Goal: Information Seeking & Learning: Learn about a topic

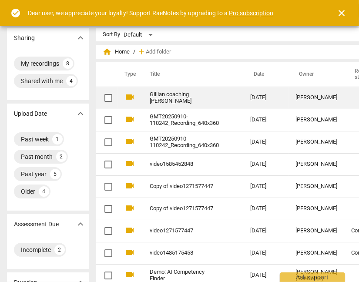
click at [171, 102] on td "Gillian coaching [PERSON_NAME]" at bounding box center [191, 98] width 104 height 22
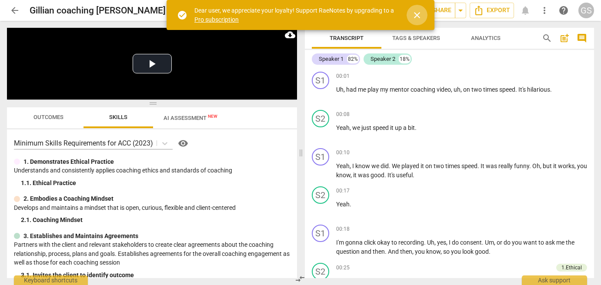
click at [358, 14] on span "close" at bounding box center [417, 15] width 10 height 10
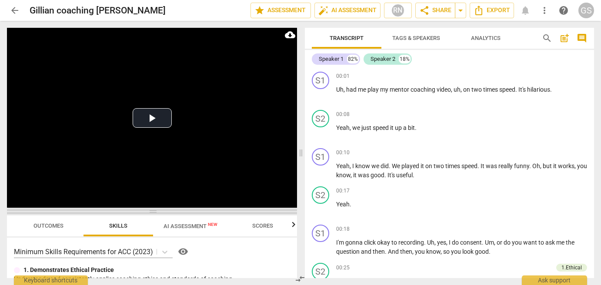
drag, startPoint x: 155, startPoint y: 105, endPoint x: 153, endPoint y: 214, distance: 109.2
click at [153, 214] on span at bounding box center [152, 211] width 290 height 5
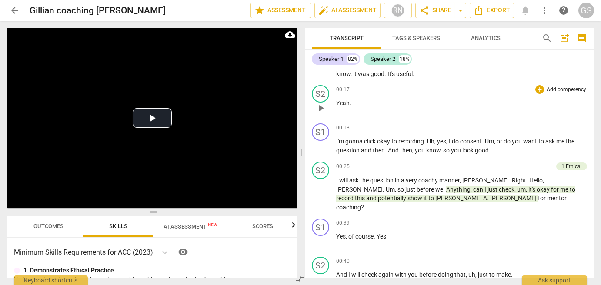
scroll to position [102, 0]
drag, startPoint x: 422, startPoint y: 214, endPoint x: 392, endPoint y: 230, distance: 34.1
click at [358, 230] on div "00:39 + Add competency keyboard_arrow_right Yes , of course . Yes ." at bounding box center [461, 233] width 251 height 31
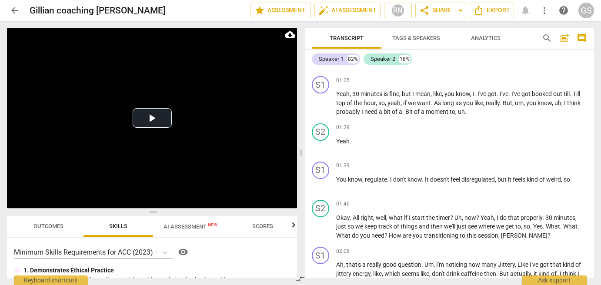
scroll to position [627, 0]
click at [358, 60] on div "Speaker 2" at bounding box center [383, 59] width 25 height 9
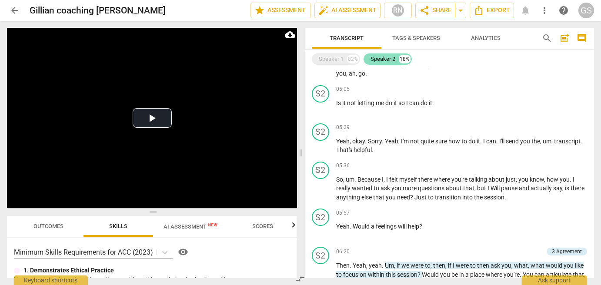
scroll to position [276, 0]
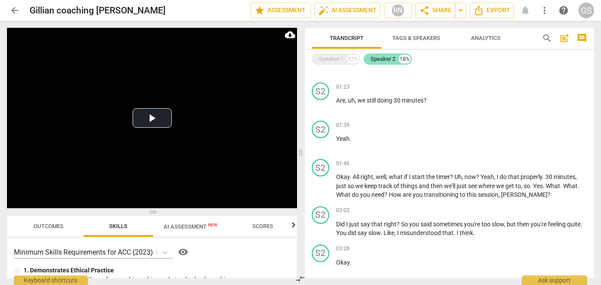
click at [358, 60] on div "Speaker 2" at bounding box center [383, 59] width 25 height 9
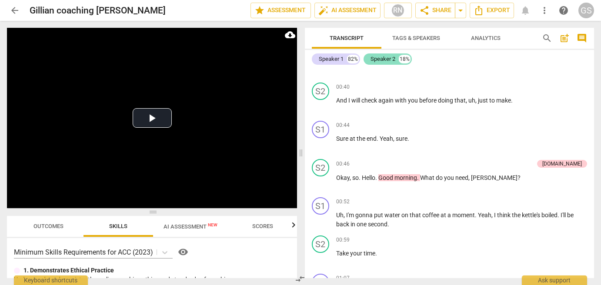
scroll to position [627, 0]
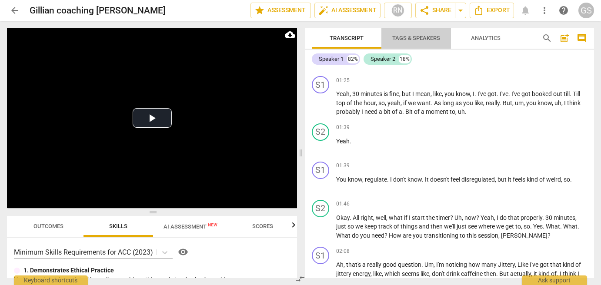
click at [358, 40] on span "Tags & Speakers" at bounding box center [416, 38] width 48 height 7
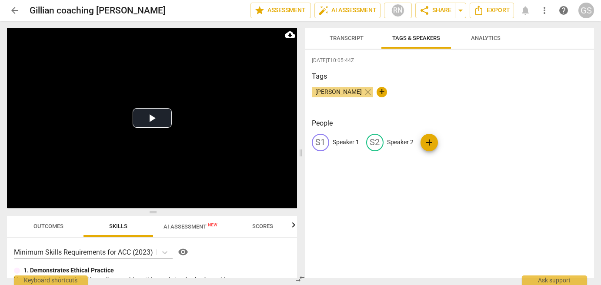
click at [358, 139] on span "add" at bounding box center [429, 142] width 10 height 10
click at [358, 143] on p "Speaker 2" at bounding box center [400, 142] width 27 height 9
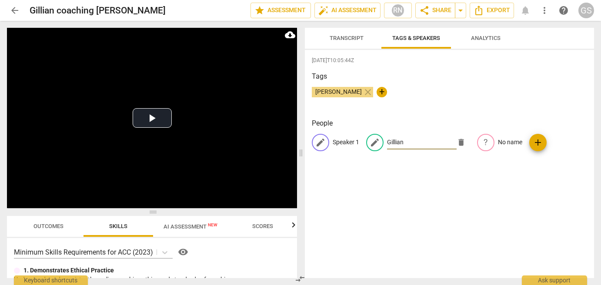
type input "Gillian"
click at [341, 144] on p "Speaker 1" at bounding box center [346, 142] width 27 height 9
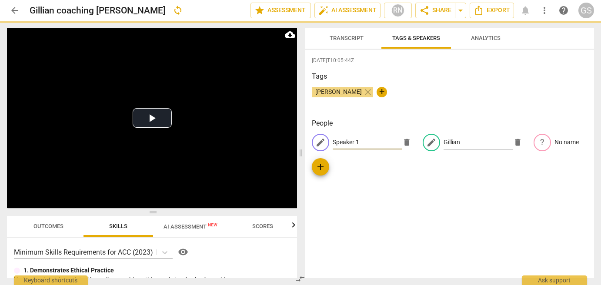
click at [341, 142] on input "Speaker 1" at bounding box center [368, 143] width 70 height 14
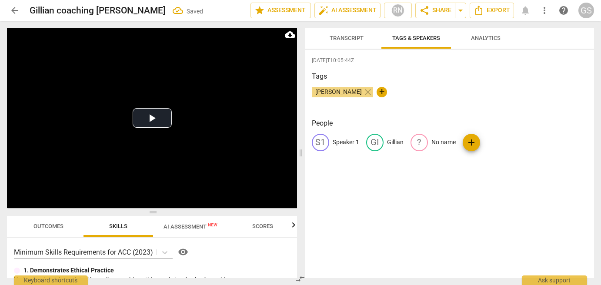
click at [342, 143] on p "Speaker 1" at bounding box center [346, 142] width 27 height 9
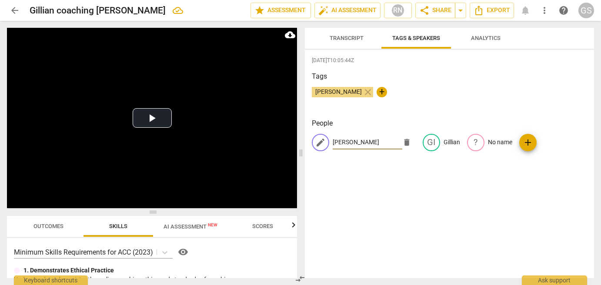
type input "[PERSON_NAME]"
click at [358, 200] on div "[DATE]T10:05:44Z Tags [PERSON_NAME] close + People edit [PERSON_NAME] [PERSON_N…" at bounding box center [449, 164] width 289 height 228
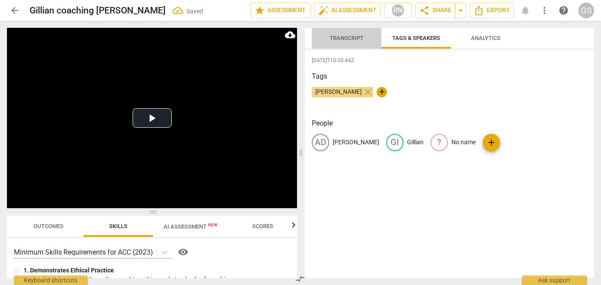
click at [339, 39] on span "Transcript" at bounding box center [347, 38] width 34 height 7
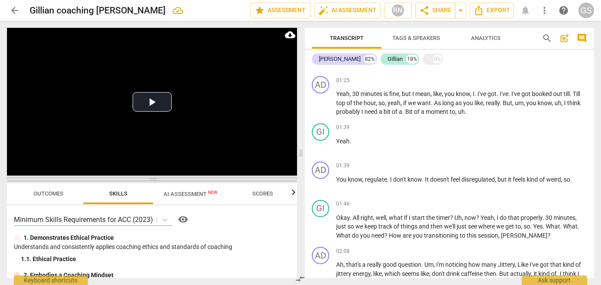
drag, startPoint x: 153, startPoint y: 212, endPoint x: 141, endPoint y: 180, distance: 34.1
click at [141, 180] on span at bounding box center [152, 179] width 290 height 5
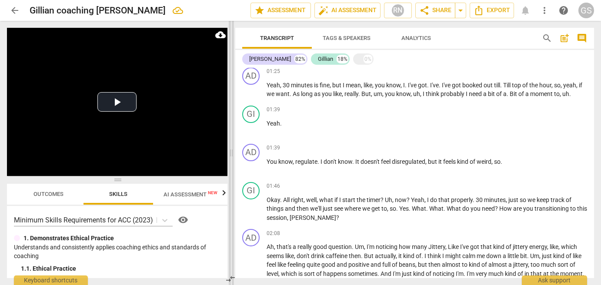
scroll to position [617, 0]
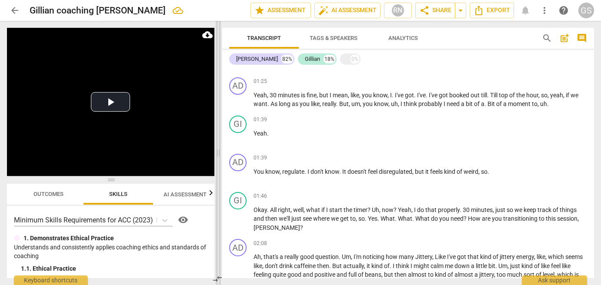
drag, startPoint x: 301, startPoint y: 153, endPoint x: 219, endPoint y: 131, distance: 85.1
click at [219, 131] on span at bounding box center [218, 153] width 5 height 265
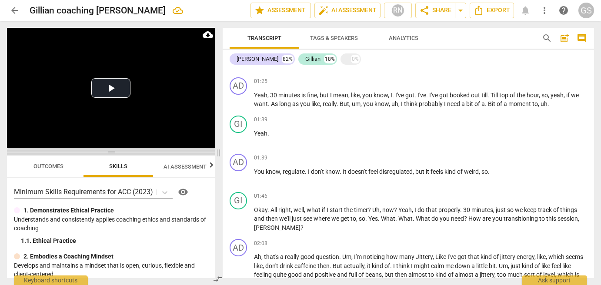
drag, startPoint x: 111, startPoint y: 179, endPoint x: 107, endPoint y: 152, distance: 27.6
click at [107, 152] on span at bounding box center [111, 152] width 208 height 5
click at [110, 87] on button "Play Video" at bounding box center [110, 89] width 39 height 20
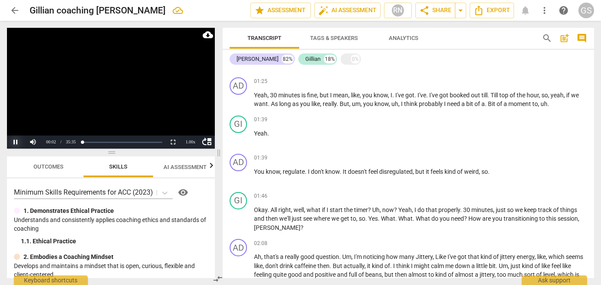
click at [15, 141] on button "Pause" at bounding box center [15, 142] width 17 height 13
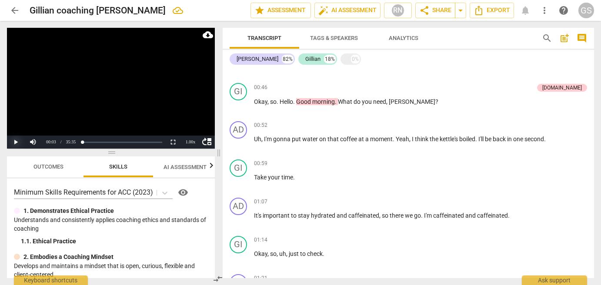
scroll to position [344, 0]
click at [358, 10] on span "Export" at bounding box center [492, 10] width 37 height 10
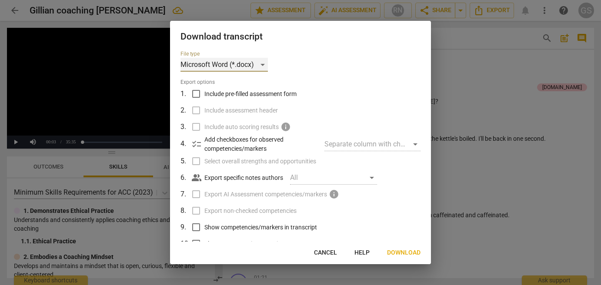
click at [261, 64] on div "Microsoft Word (*.docx)" at bounding box center [224, 65] width 87 height 14
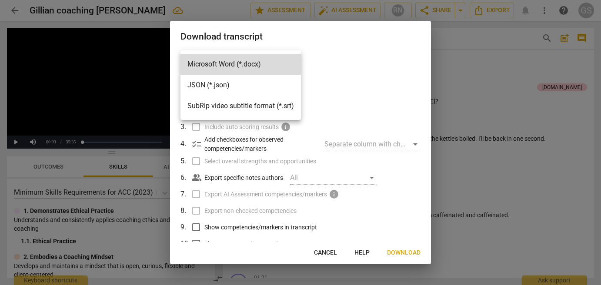
click at [355, 103] on div at bounding box center [300, 142] width 601 height 285
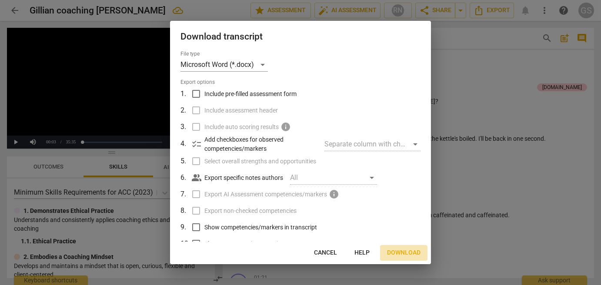
click at [358, 249] on span "Download" at bounding box center [404, 253] width 34 height 9
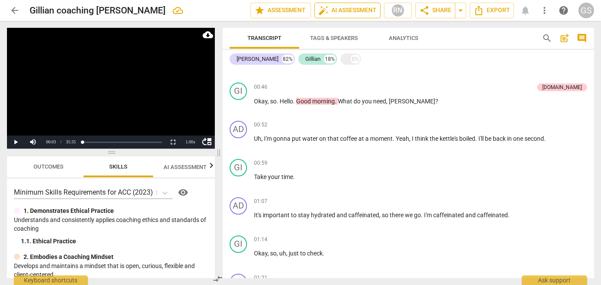
click at [347, 11] on span "auto_fix_high AI Assessment" at bounding box center [347, 10] width 58 height 10
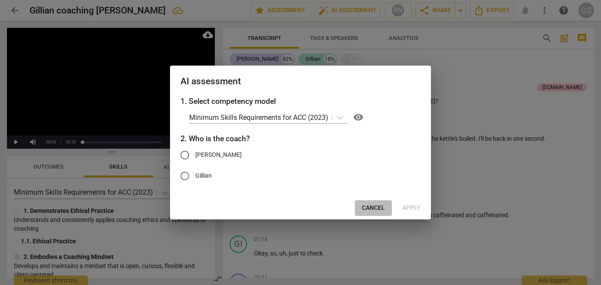
click at [358, 205] on span "Cancel" at bounding box center [373, 208] width 23 height 9
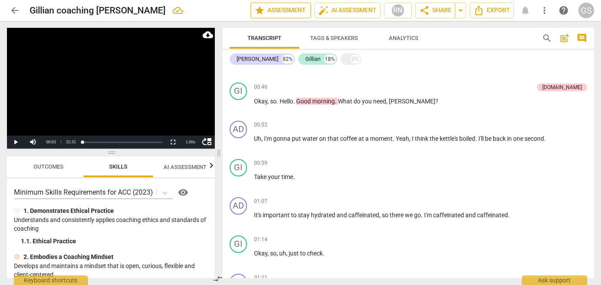
click at [282, 11] on span "star Assessment" at bounding box center [281, 10] width 53 height 10
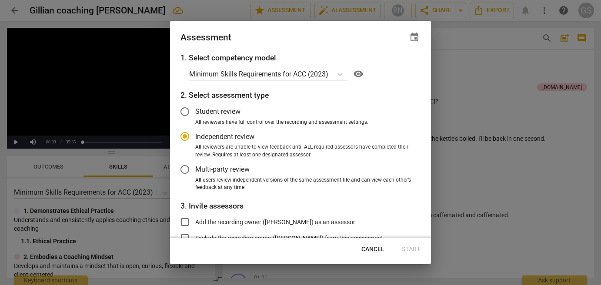
click at [358, 252] on span "Cancel" at bounding box center [373, 249] width 23 height 9
radio input "false"
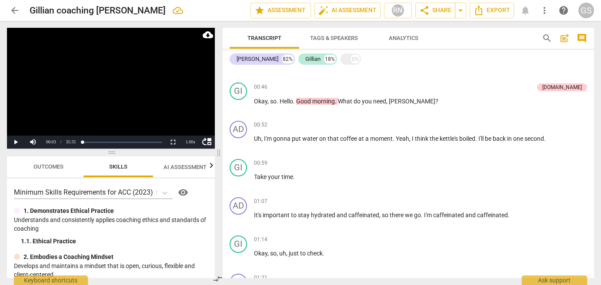
click at [194, 169] on span "AI Assessment New" at bounding box center [191, 167] width 54 height 7
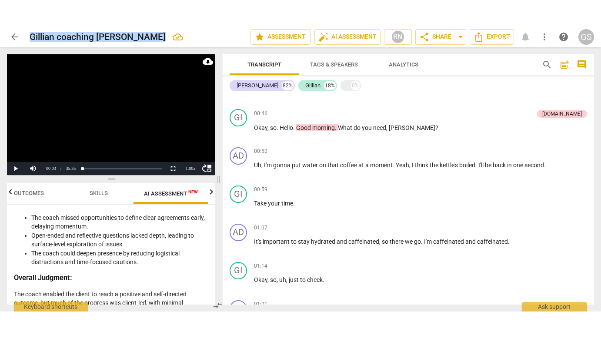
scroll to position [2362, 0]
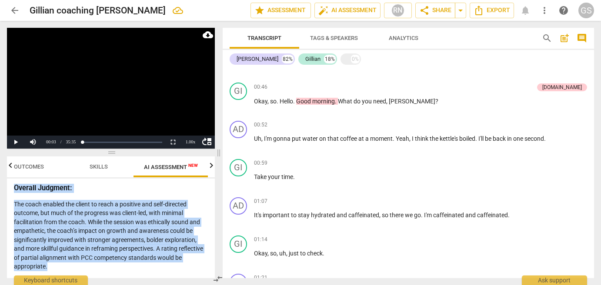
drag, startPoint x: 13, startPoint y: 215, endPoint x: 126, endPoint y: 267, distance: 123.8
click at [126, 267] on div "Disclaimer: AI can make mistakes. Consult a qualified mentor coach before actin…" at bounding box center [111, 229] width 208 height 100
copy div "Analysis of the Coaching Session Below is a detailed analysis of the coach's ap…"
click at [175, 144] on button "Non-Fullscreen" at bounding box center [172, 142] width 17 height 13
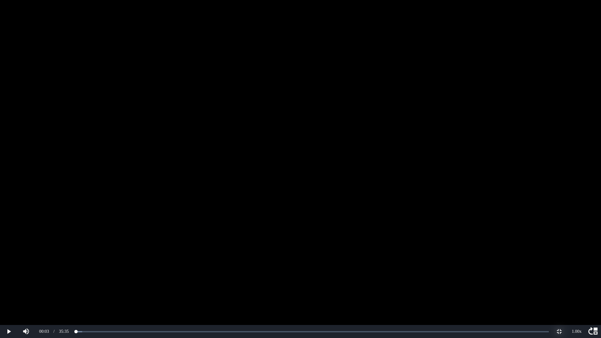
scroll to position [2308, 0]
click at [2, 281] on button "Play" at bounding box center [8, 331] width 17 height 13
click at [358, 281] on div "1.00 x" at bounding box center [576, 331] width 17 height 13
click at [358, 281] on li "2x" at bounding box center [576, 321] width 17 height 10
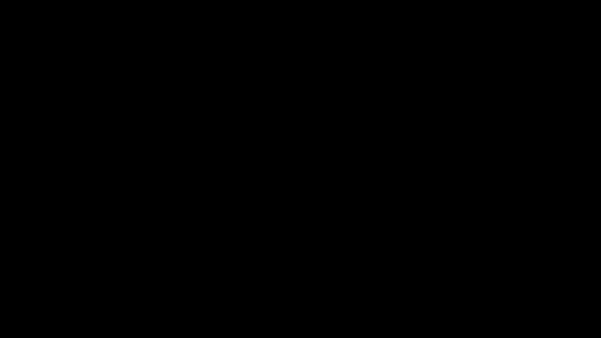
scroll to position [3300, 0]
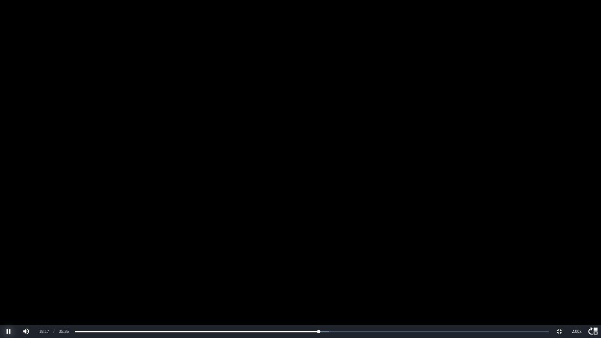
click at [7, 281] on button "Pause" at bounding box center [8, 331] width 17 height 13
click at [7, 281] on button "Play" at bounding box center [8, 331] width 17 height 13
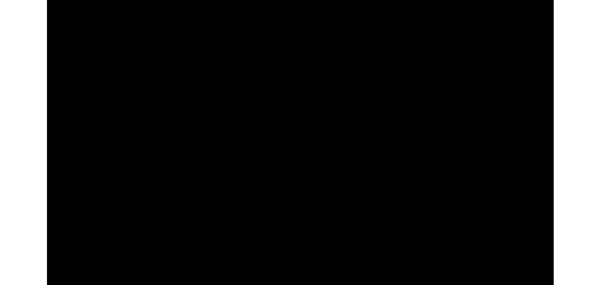
scroll to position [3845, 0]
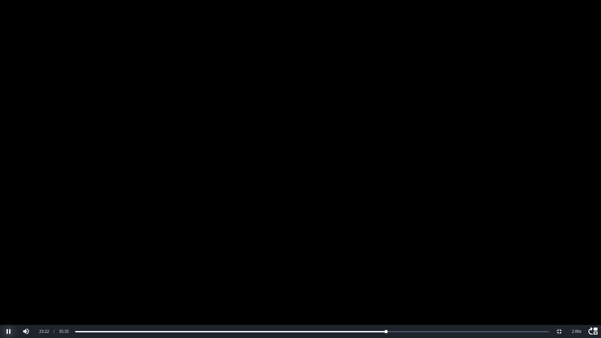
click at [10, 281] on button "Pause" at bounding box center [8, 331] width 17 height 13
click at [358, 281] on div "2.00 x" at bounding box center [576, 331] width 17 height 13
click at [358, 281] on li "1x" at bounding box center [576, 293] width 17 height 10
click at [358, 281] on button "Non-Fullscreen" at bounding box center [559, 331] width 17 height 13
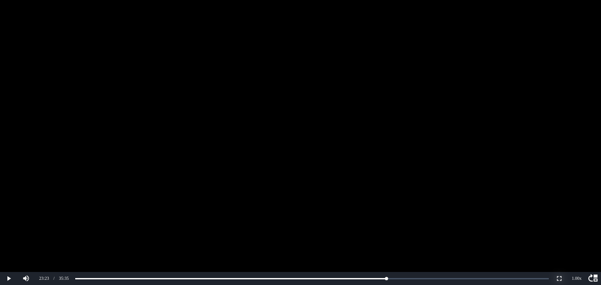
scroll to position [2362, 0]
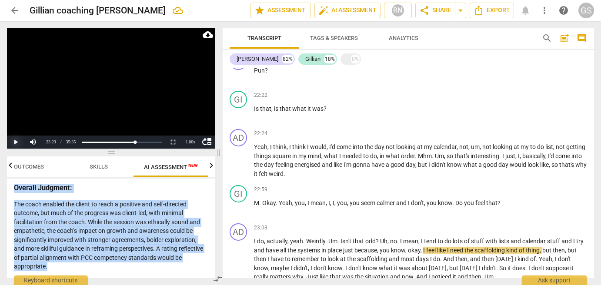
click at [13, 144] on button "Play" at bounding box center [15, 142] width 17 height 13
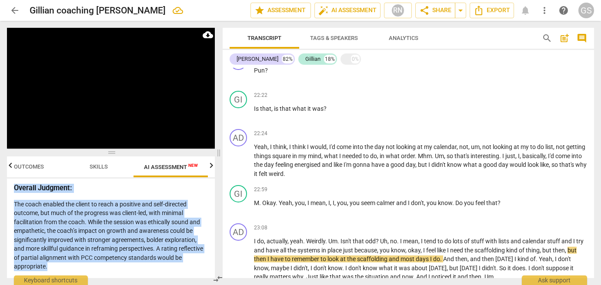
click at [58, 224] on p "The coach enabled the client to reach a positive and self-directed outcome, but…" at bounding box center [111, 235] width 194 height 71
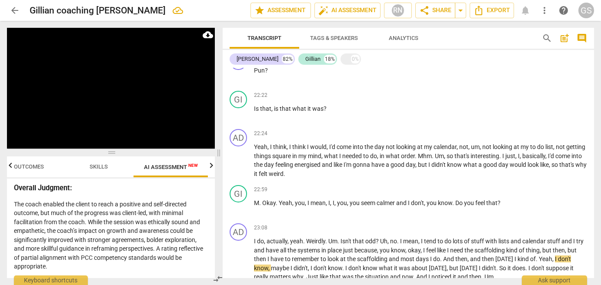
scroll to position [2312, 0]
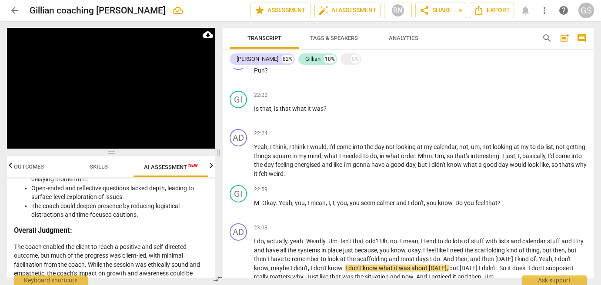
click at [10, 166] on icon "button" at bounding box center [10, 165] width 3 height 5
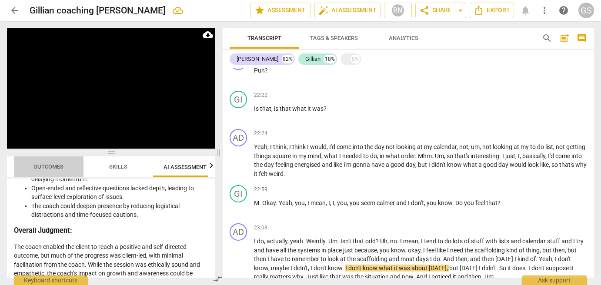
click at [52, 171] on span "Outcomes" at bounding box center [48, 167] width 51 height 12
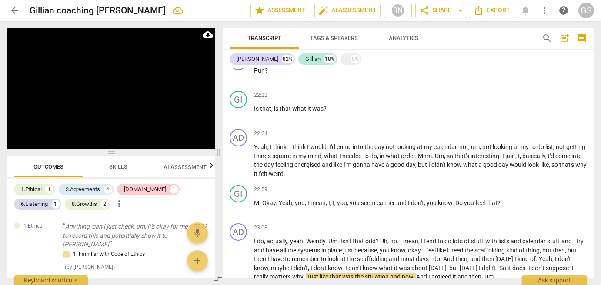
click at [119, 168] on span "Skills" at bounding box center [118, 167] width 18 height 7
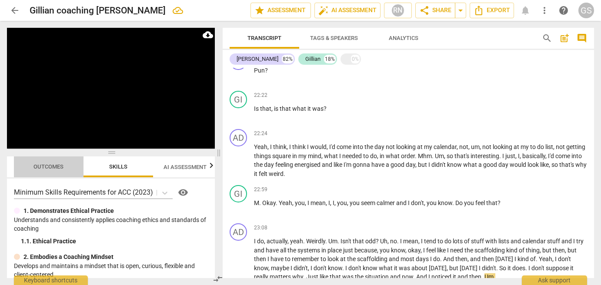
click at [57, 165] on span "Outcomes" at bounding box center [49, 167] width 30 height 7
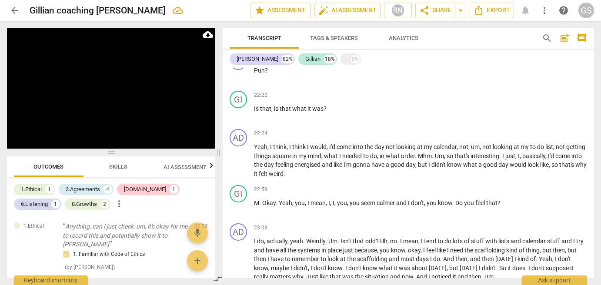
scroll to position [4079, 0]
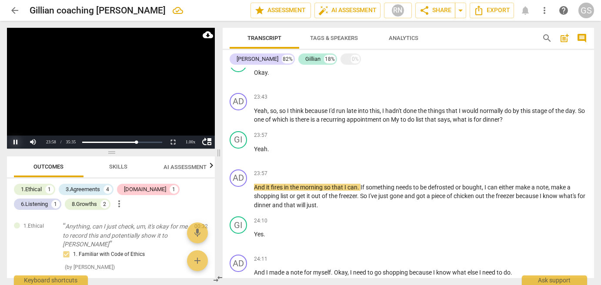
click at [15, 146] on button "Pause" at bounding box center [15, 142] width 17 height 13
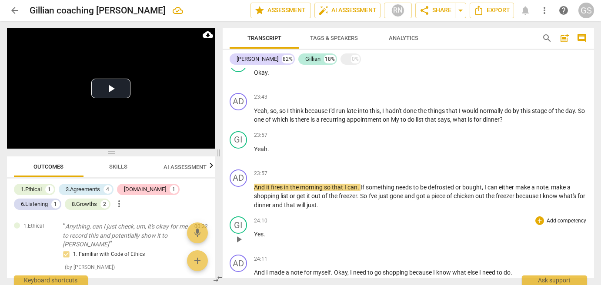
click at [298, 217] on div "24:10 + Add competency keyboard_arrow_right Yes ." at bounding box center [420, 232] width 333 height 31
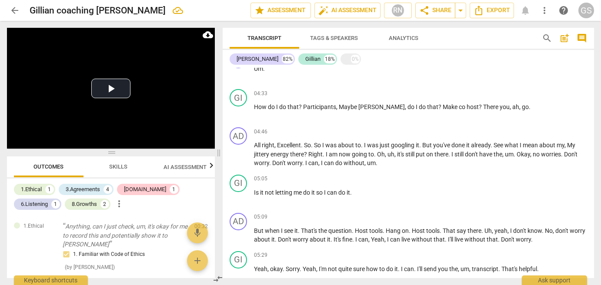
scroll to position [1241, 0]
click at [117, 164] on span "Skills" at bounding box center [118, 167] width 18 height 7
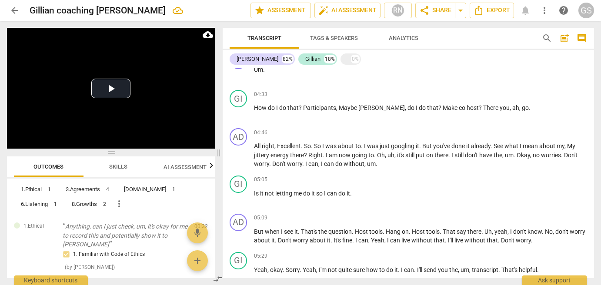
click at [118, 168] on span "Skills" at bounding box center [118, 167] width 18 height 7
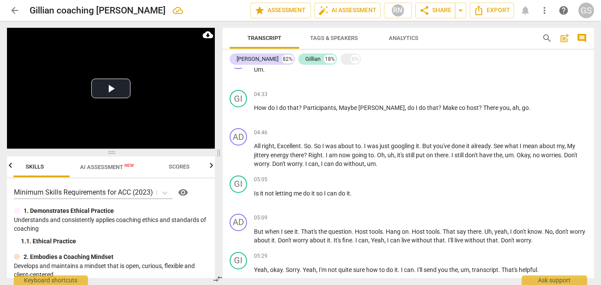
scroll to position [0, 89]
click at [177, 169] on span "Scores" at bounding box center [173, 167] width 21 height 7
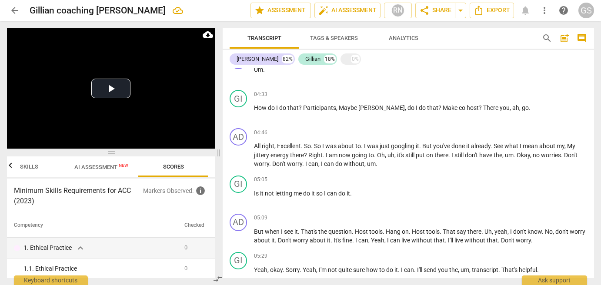
click at [27, 168] on span "Skills" at bounding box center [29, 167] width 18 height 7
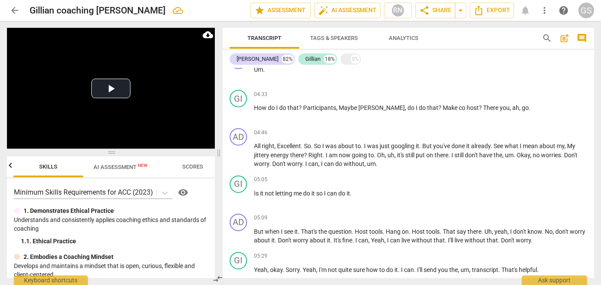
scroll to position [0, 69]
drag, startPoint x: 110, startPoint y: 154, endPoint x: 116, endPoint y: 164, distance: 11.5
click at [116, 155] on span at bounding box center [111, 152] width 208 height 5
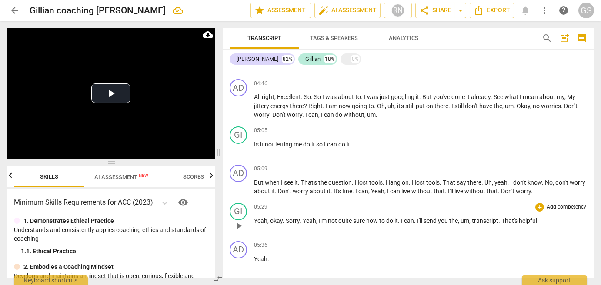
scroll to position [1324, 0]
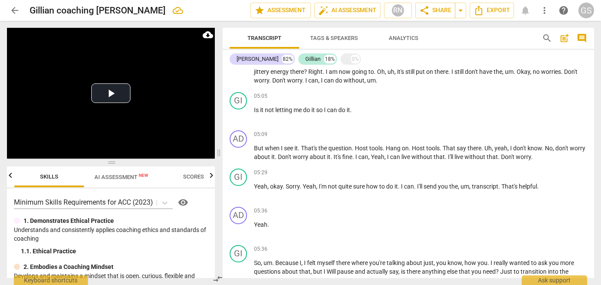
drag, startPoint x: 287, startPoint y: 191, endPoint x: 191, endPoint y: 300, distance: 144.6
click at [191, 0] on html "arrow_back [PERSON_NAME] coaching [PERSON_NAME] edit star Assessment auto_fix_h…" at bounding box center [300, 0] width 601 height 0
click at [358, 212] on div "05:36 + Add competency keyboard_arrow_right Yeah ." at bounding box center [420, 222] width 333 height 31
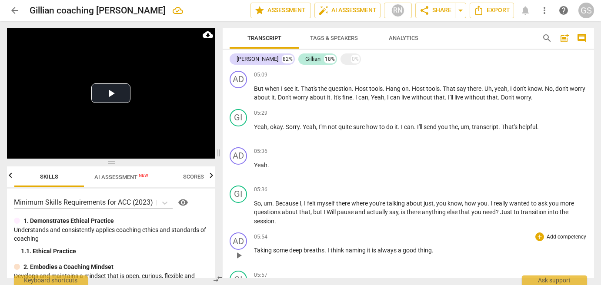
scroll to position [1369, 0]
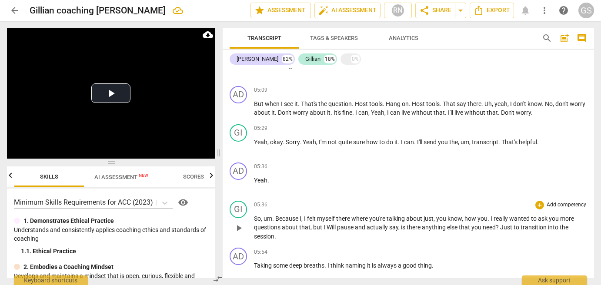
click at [239, 223] on span "play_arrow" at bounding box center [239, 228] width 10 height 10
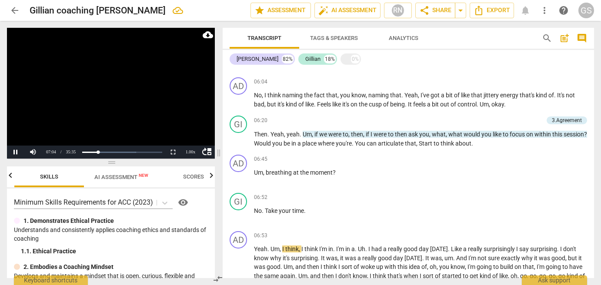
click at [76, 132] on video at bounding box center [111, 93] width 208 height 131
click at [14, 151] on button "Play" at bounding box center [15, 152] width 17 height 13
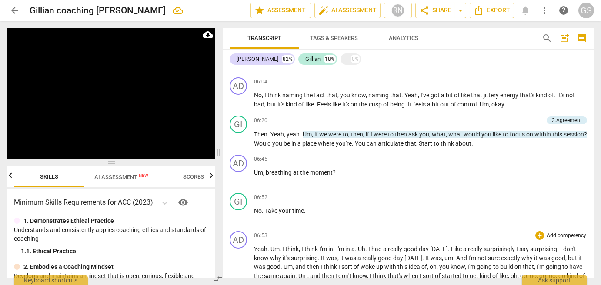
scroll to position [1831, 0]
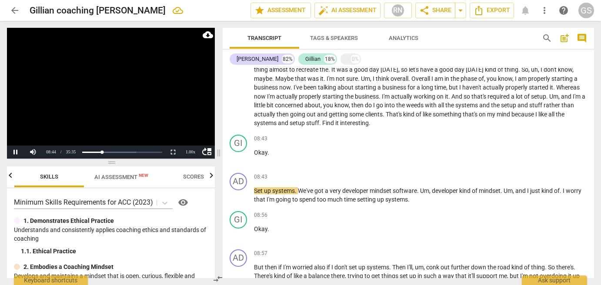
click at [84, 96] on video at bounding box center [111, 93] width 208 height 131
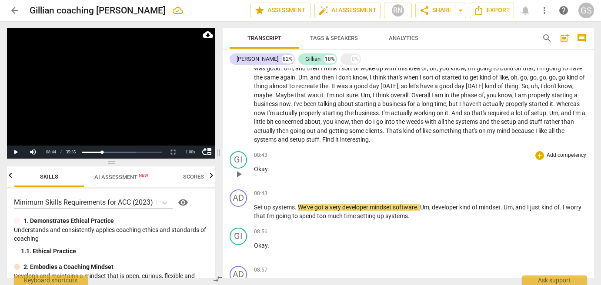
scroll to position [1820, 0]
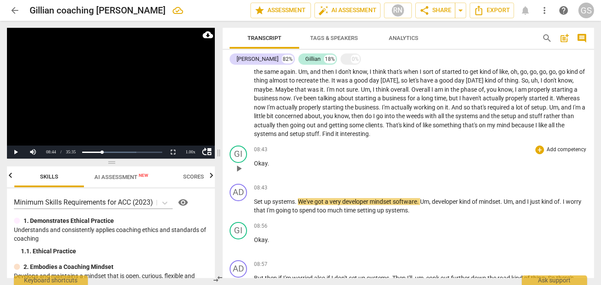
click at [358, 146] on div "08:43 + Add competency keyboard_arrow_right Okay ." at bounding box center [420, 161] width 333 height 31
click at [15, 150] on button "Play" at bounding box center [15, 152] width 17 height 13
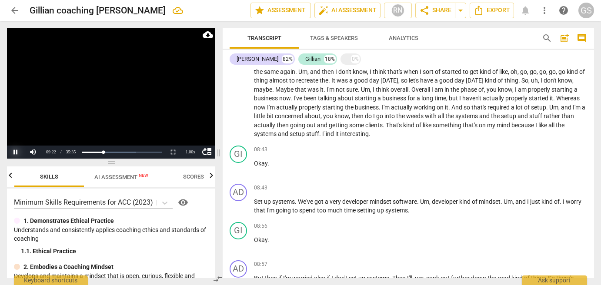
scroll to position [2057, 0]
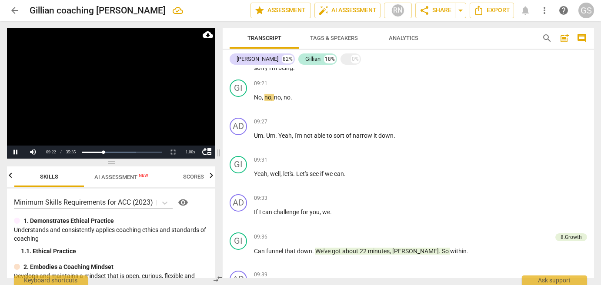
click at [13, 113] on video at bounding box center [111, 93] width 208 height 131
click at [86, 98] on video at bounding box center [111, 93] width 208 height 131
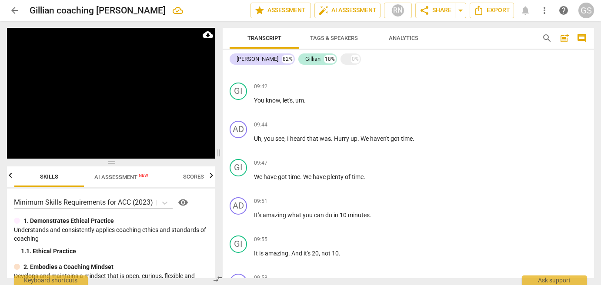
scroll to position [2512, 0]
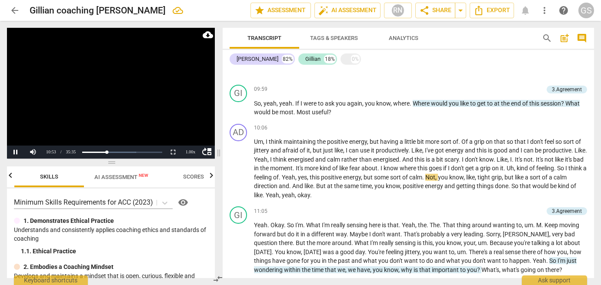
click at [98, 72] on video at bounding box center [111, 93] width 208 height 131
drag, startPoint x: 98, startPoint y: 72, endPoint x: 68, endPoint y: 72, distance: 30.0
click at [68, 72] on video at bounding box center [111, 93] width 208 height 131
click at [92, 72] on video at bounding box center [111, 93] width 208 height 131
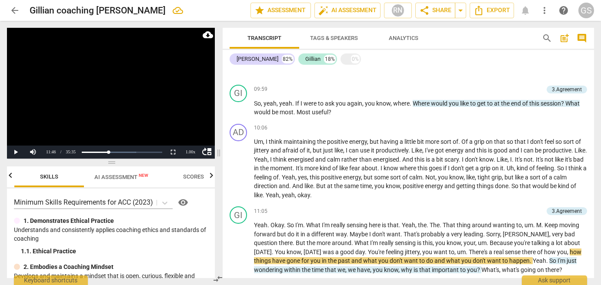
click at [68, 69] on video at bounding box center [111, 93] width 208 height 131
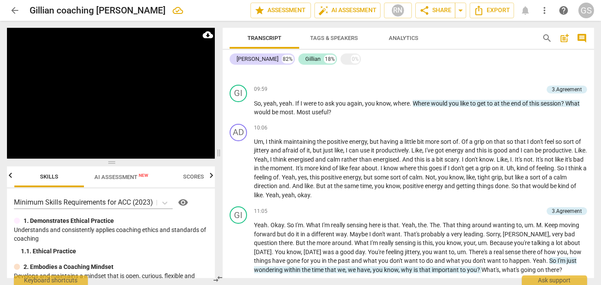
scroll to position [2725, 0]
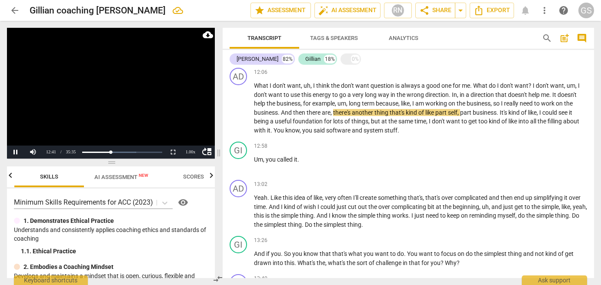
click at [85, 99] on video at bounding box center [111, 93] width 208 height 131
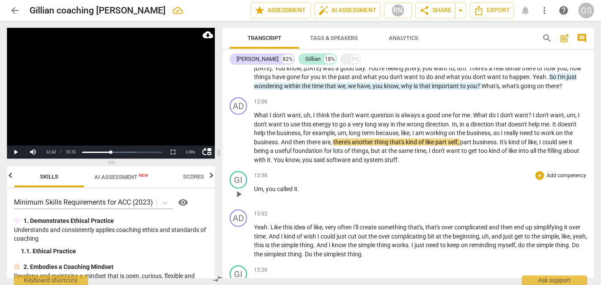
scroll to position [2695, 0]
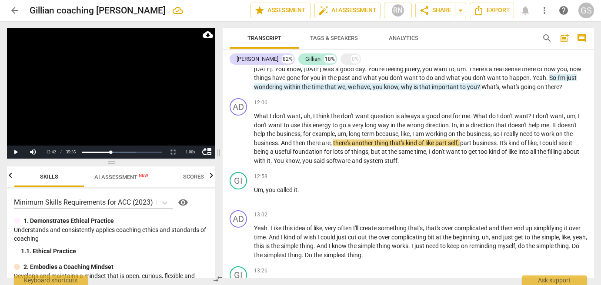
click at [98, 78] on video at bounding box center [111, 93] width 208 height 131
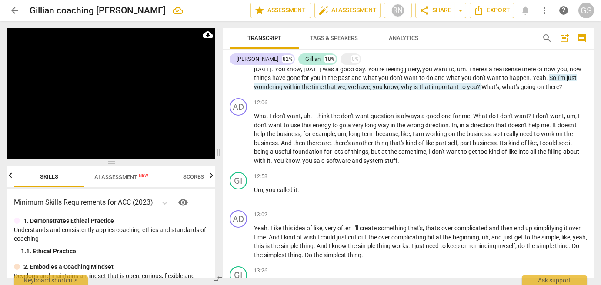
scroll to position [2914, 0]
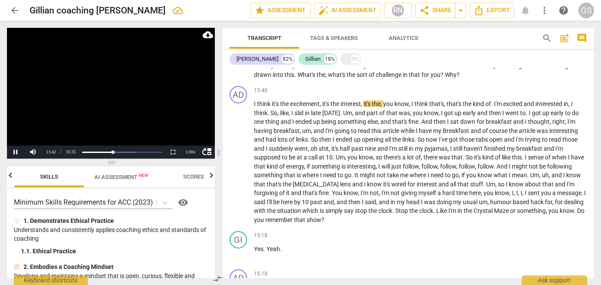
click at [68, 92] on video at bounding box center [111, 93] width 208 height 131
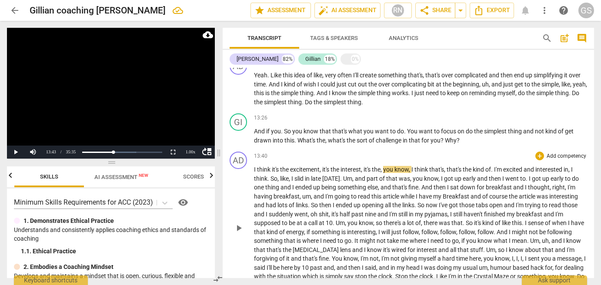
scroll to position [2841, 0]
